Goal: Transaction & Acquisition: Subscribe to service/newsletter

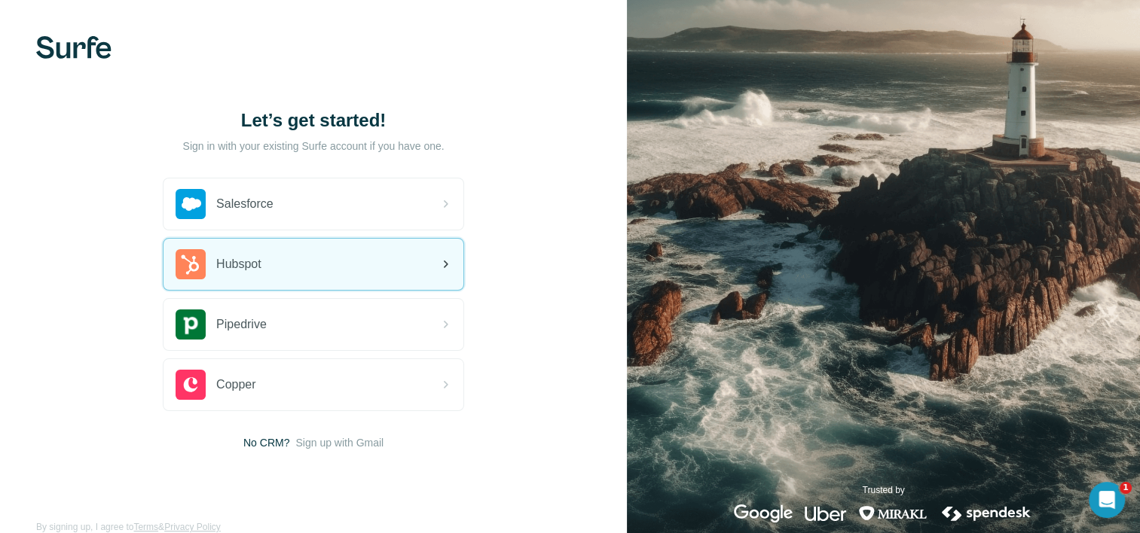
click at [286, 269] on div "Hubspot" at bounding box center [313, 264] width 300 height 51
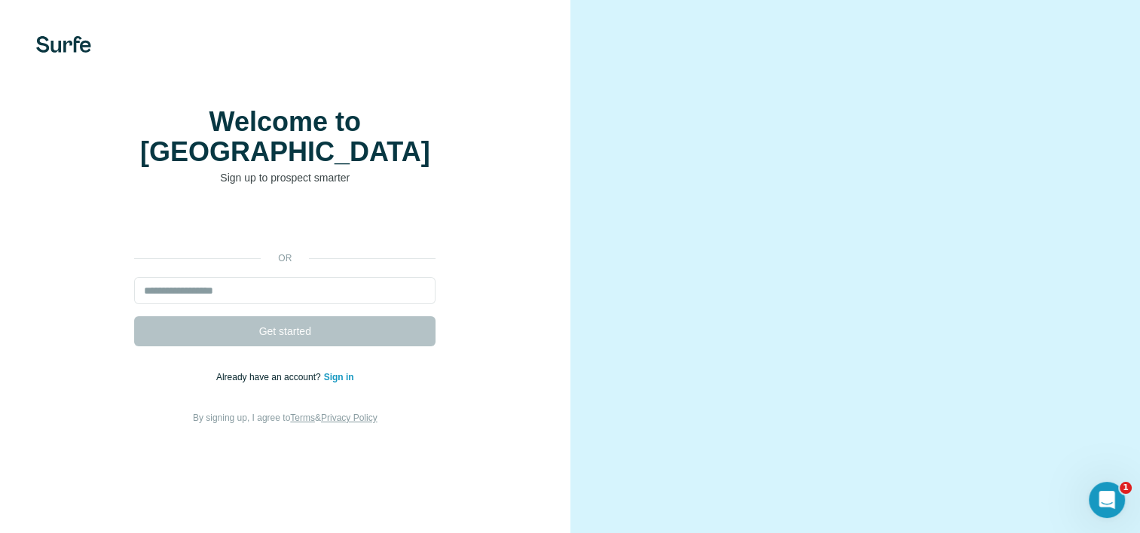
click at [343, 232] on div "Welcome to Surfe Sign up to prospect smarter or Get started Already have an acc…" at bounding box center [285, 266] width 510 height 319
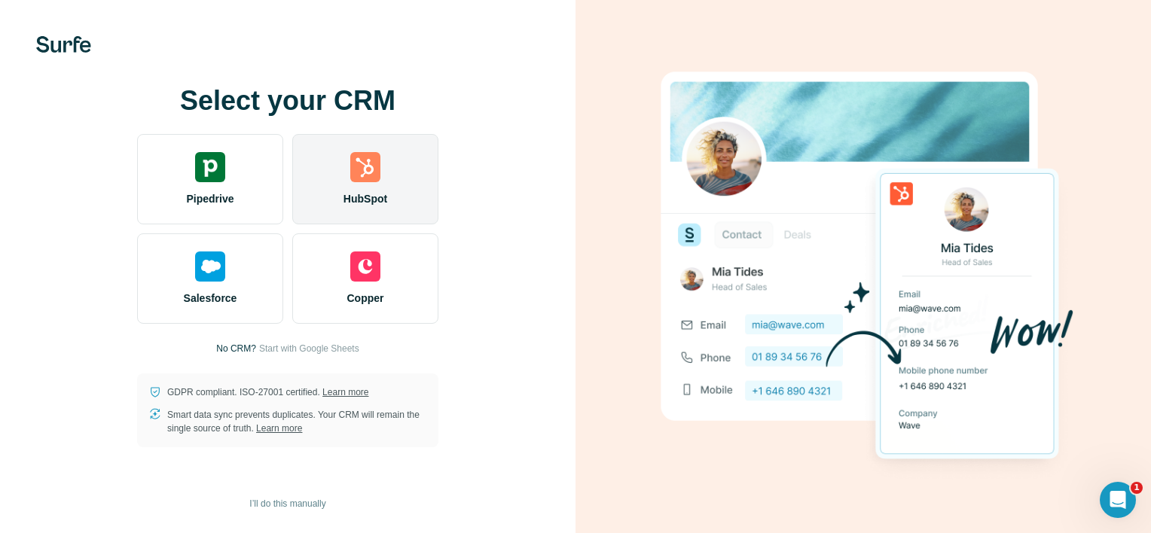
click at [404, 169] on div "HubSpot" at bounding box center [365, 179] width 146 height 90
